Goal: Task Accomplishment & Management: Use online tool/utility

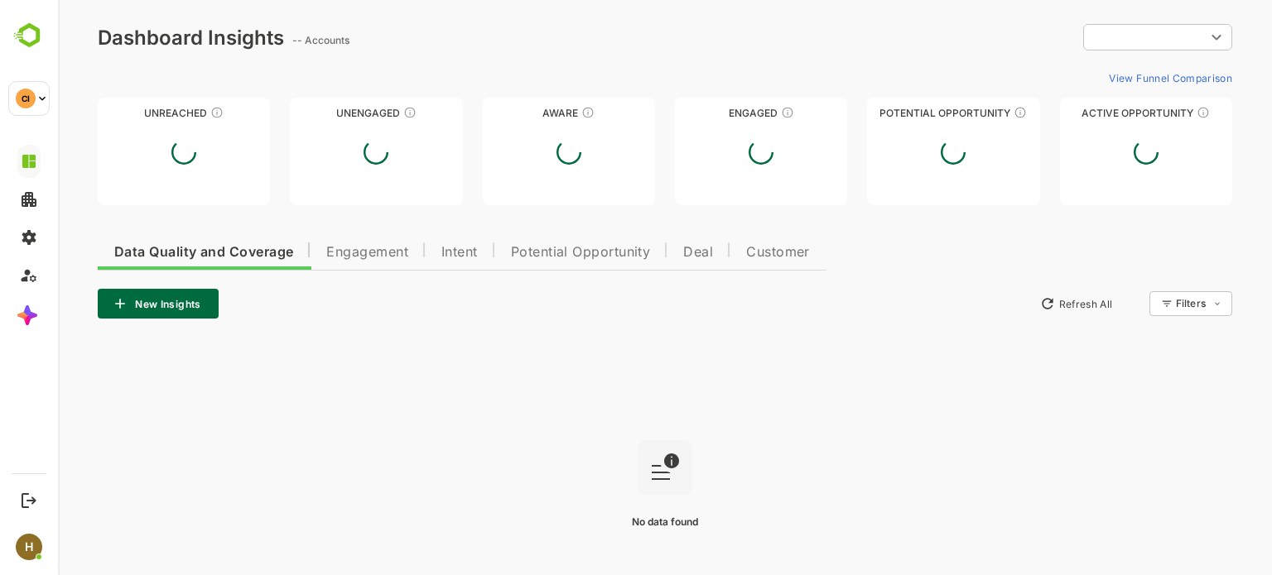
type input "**********"
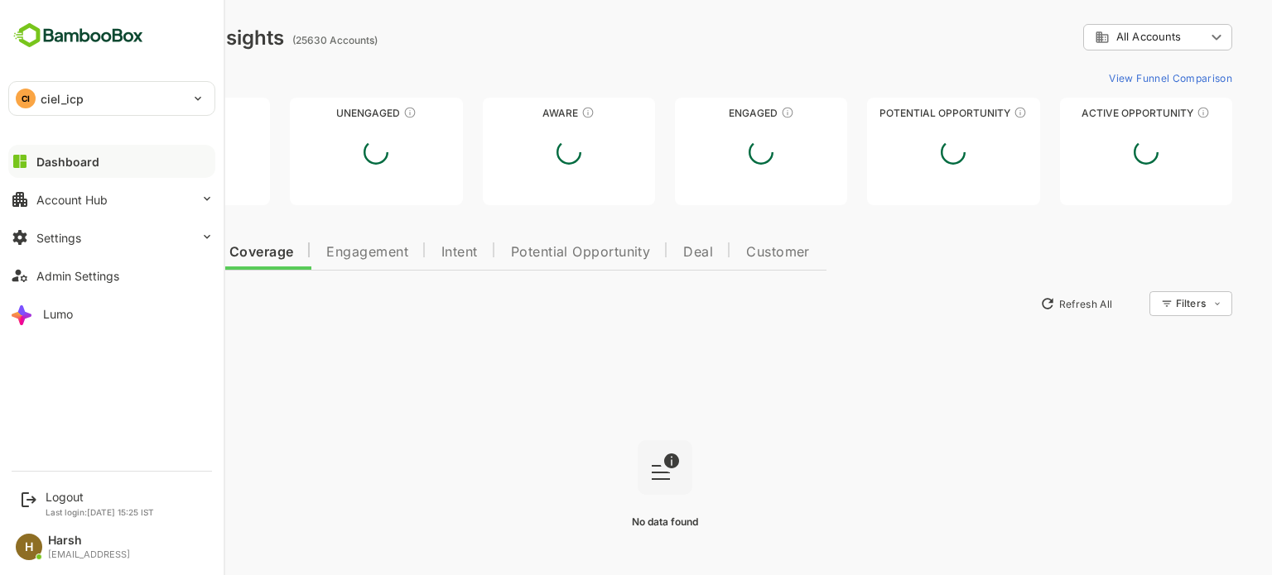
click at [65, 101] on p "ciel_icp" at bounding box center [62, 98] width 43 height 17
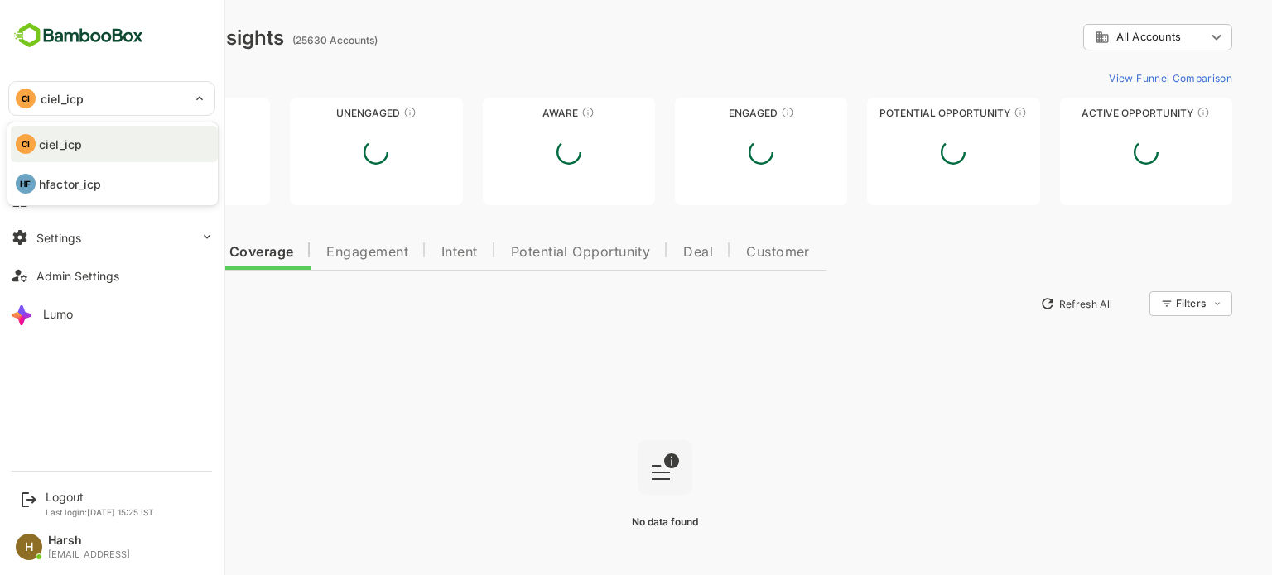
click at [65, 101] on div at bounding box center [636, 287] width 1272 height 575
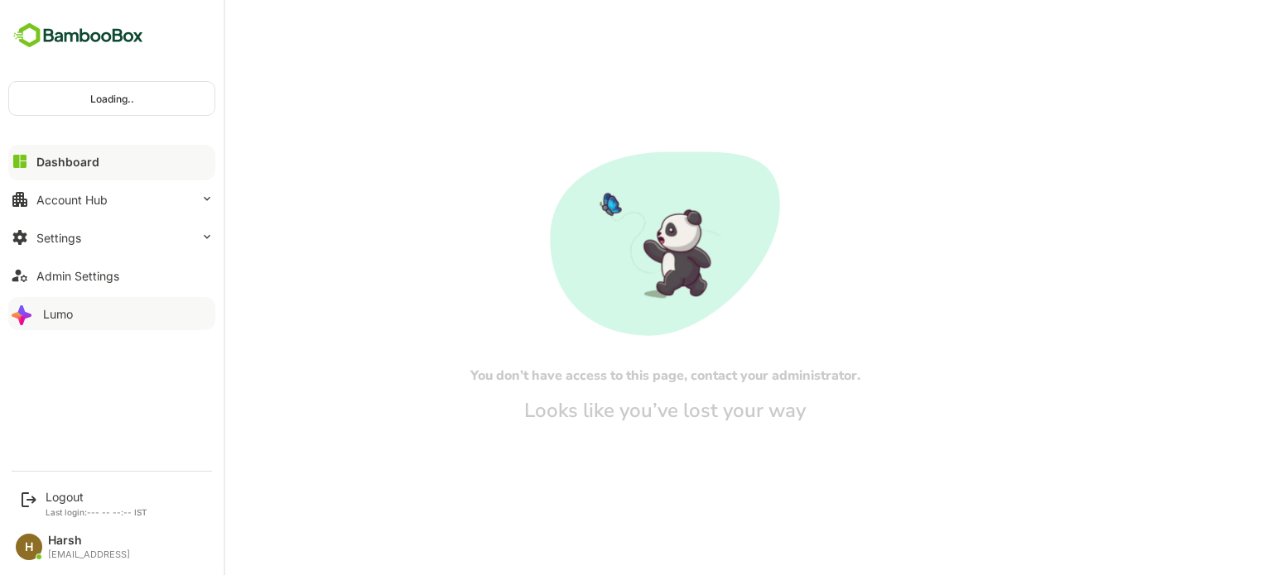
click at [73, 310] on div "Lumo" at bounding box center [58, 314] width 30 height 14
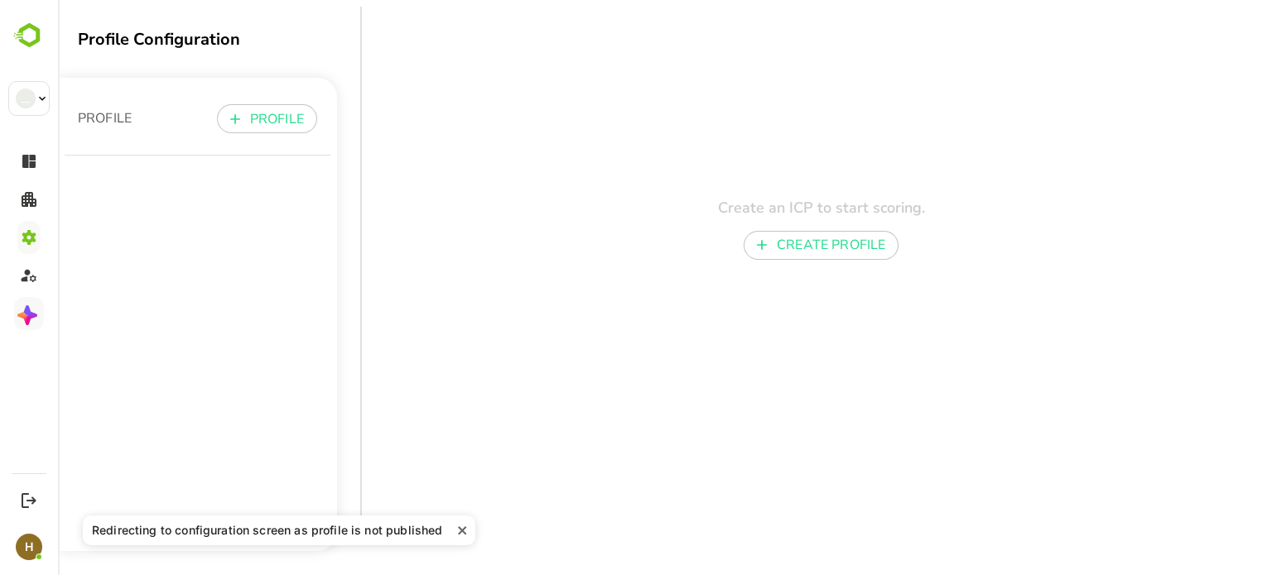
click at [459, 534] on icon "close" at bounding box center [463, 530] width 12 height 13
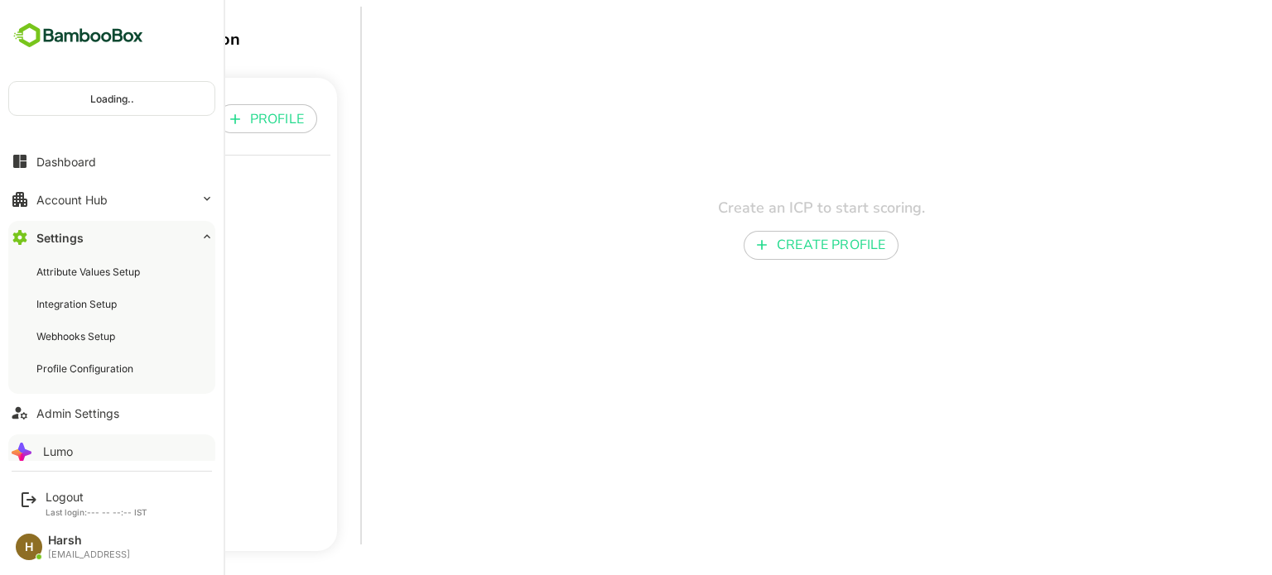
click at [116, 102] on div "Loading.." at bounding box center [111, 98] width 205 height 33
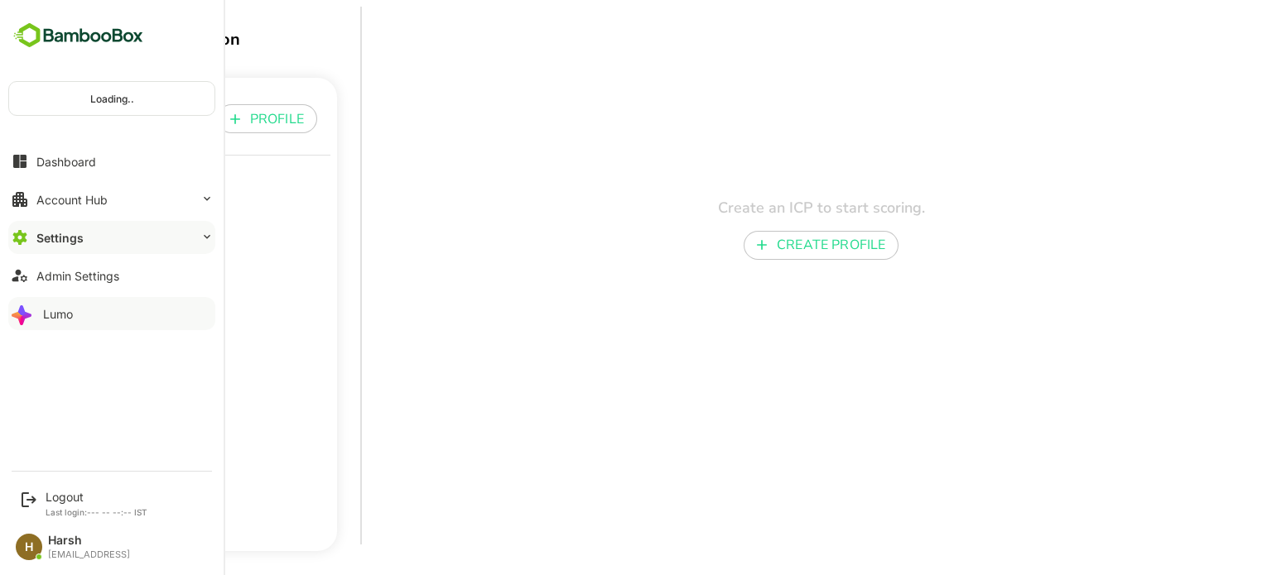
click at [70, 310] on div "Lumo" at bounding box center [58, 314] width 30 height 14
